Goal: Task Accomplishment & Management: Use online tool/utility

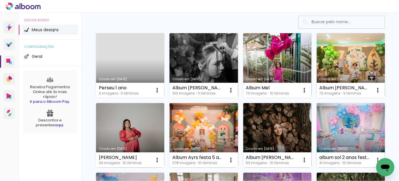
scroll to position [73, 0]
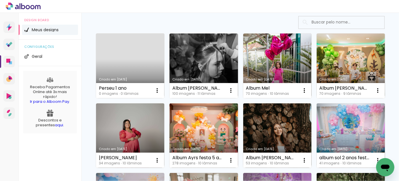
click at [145, 55] on link "Criado em [DATE]" at bounding box center [130, 65] width 68 height 65
